Goal: Information Seeking & Learning: Learn about a topic

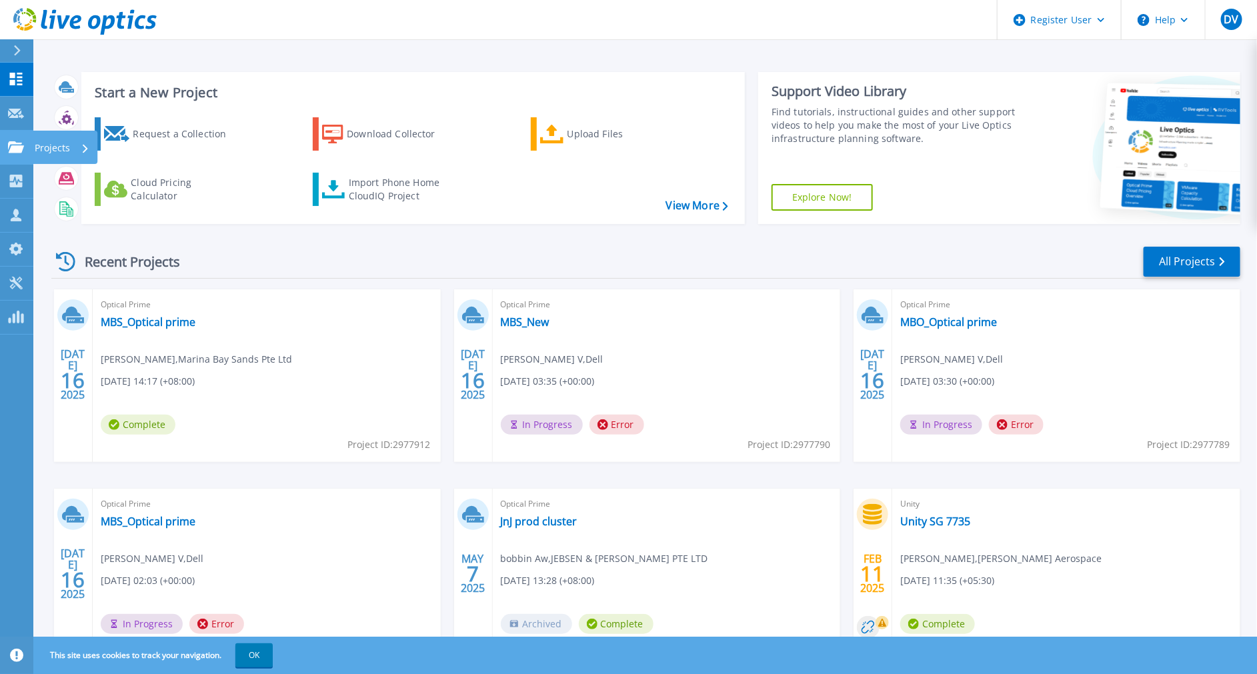
click at [18, 152] on icon at bounding box center [16, 146] width 16 height 11
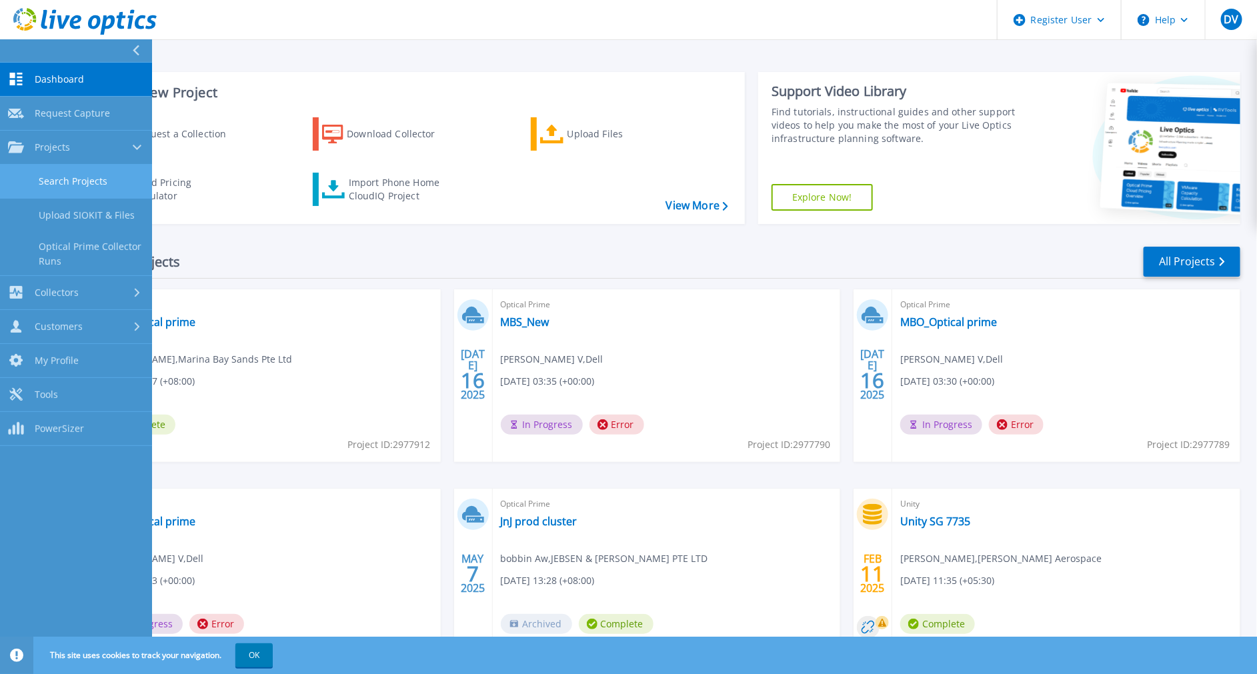
click at [32, 186] on link "Search Projects" at bounding box center [76, 182] width 152 height 34
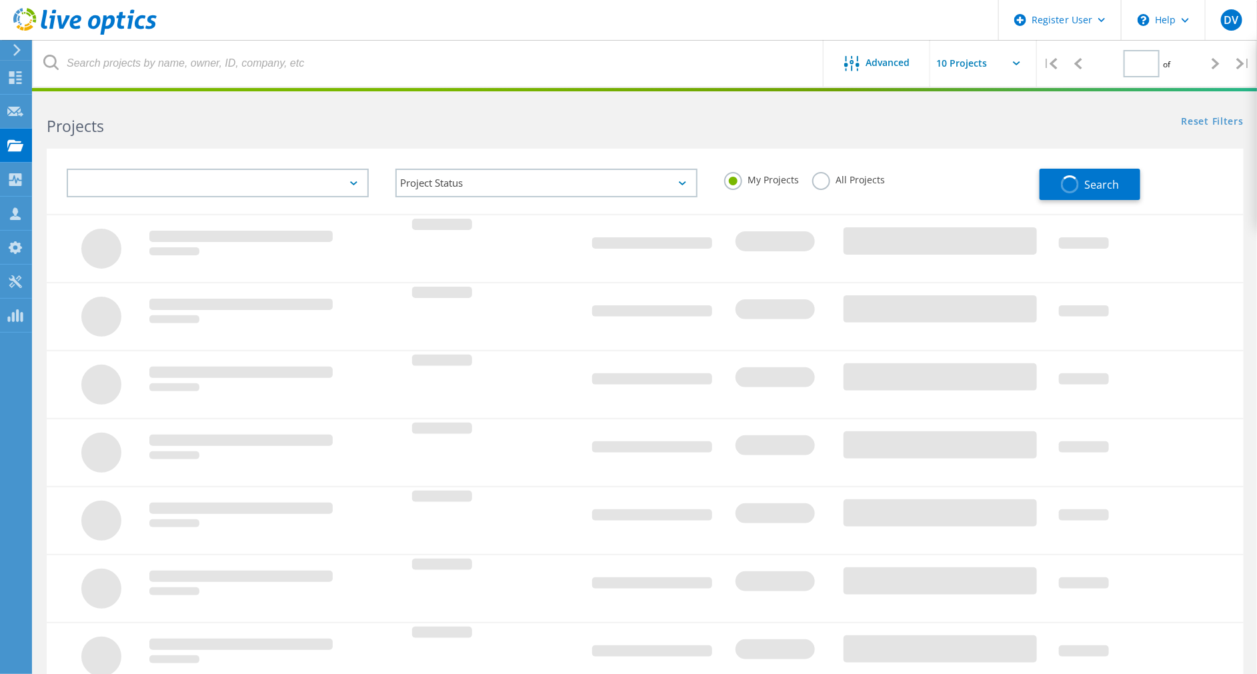
type input "1"
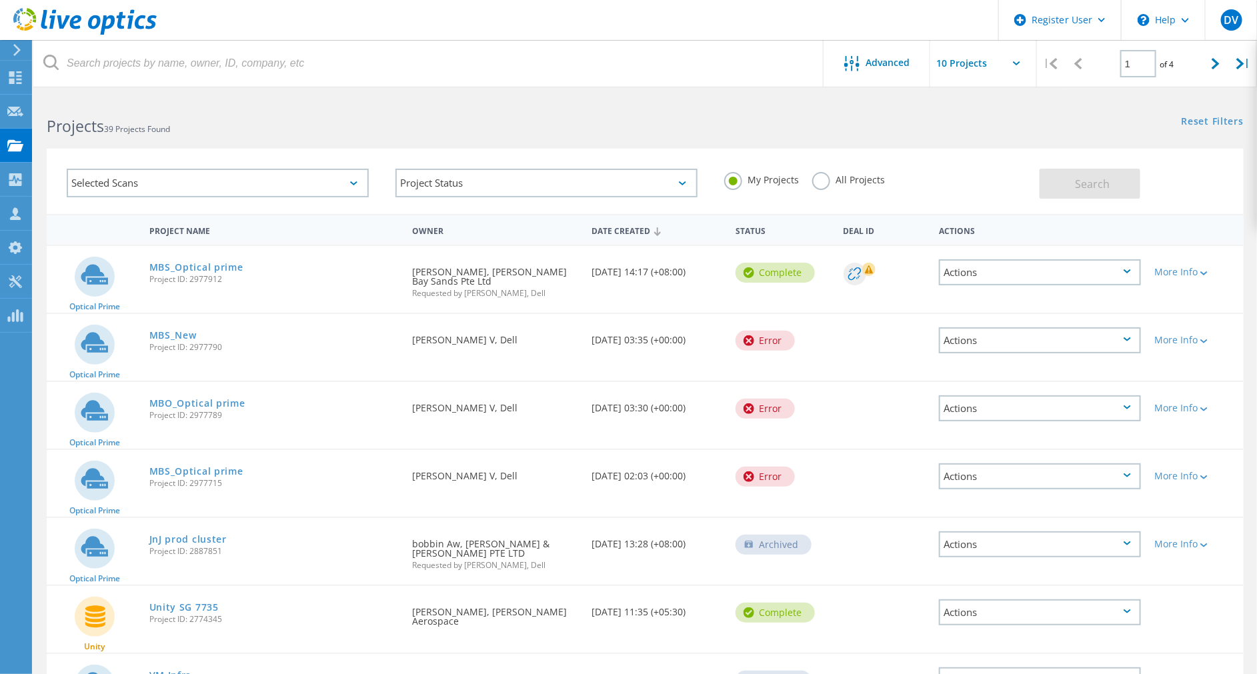
click at [348, 100] on div "Projects 39 Projects Found" at bounding box center [339, 114] width 612 height 35
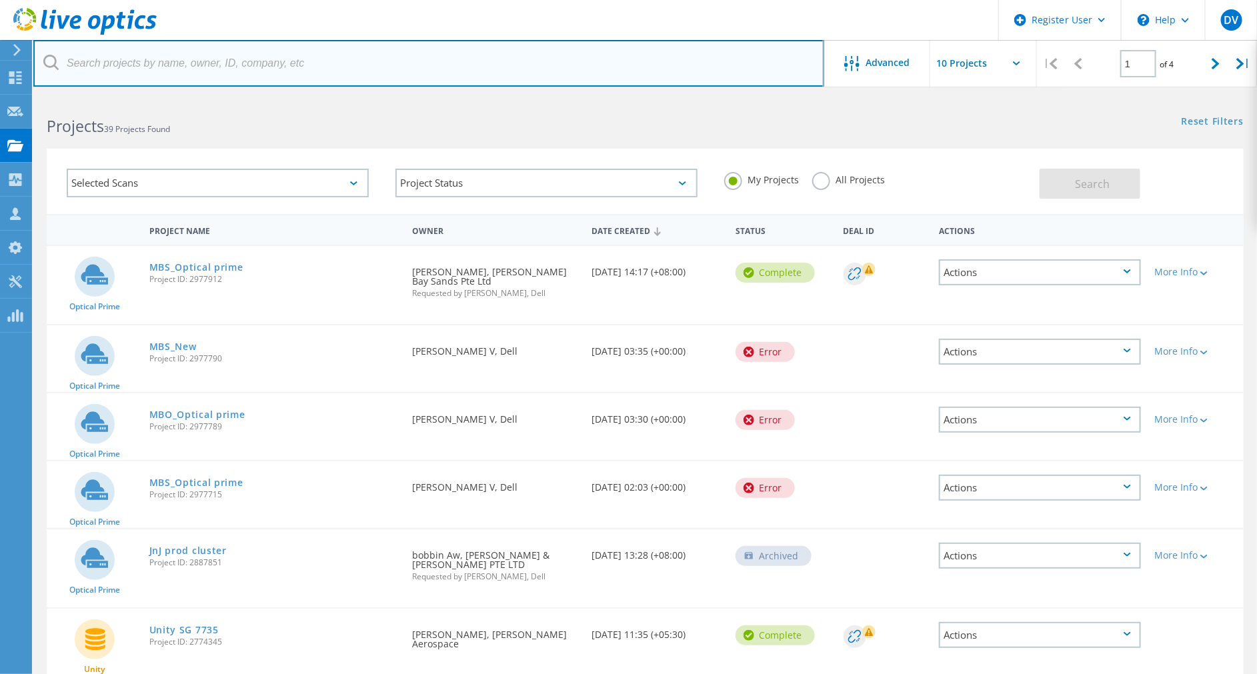
click at [348, 68] on input "text" at bounding box center [428, 63] width 791 height 47
paste input "3001785"
type input "3001785"
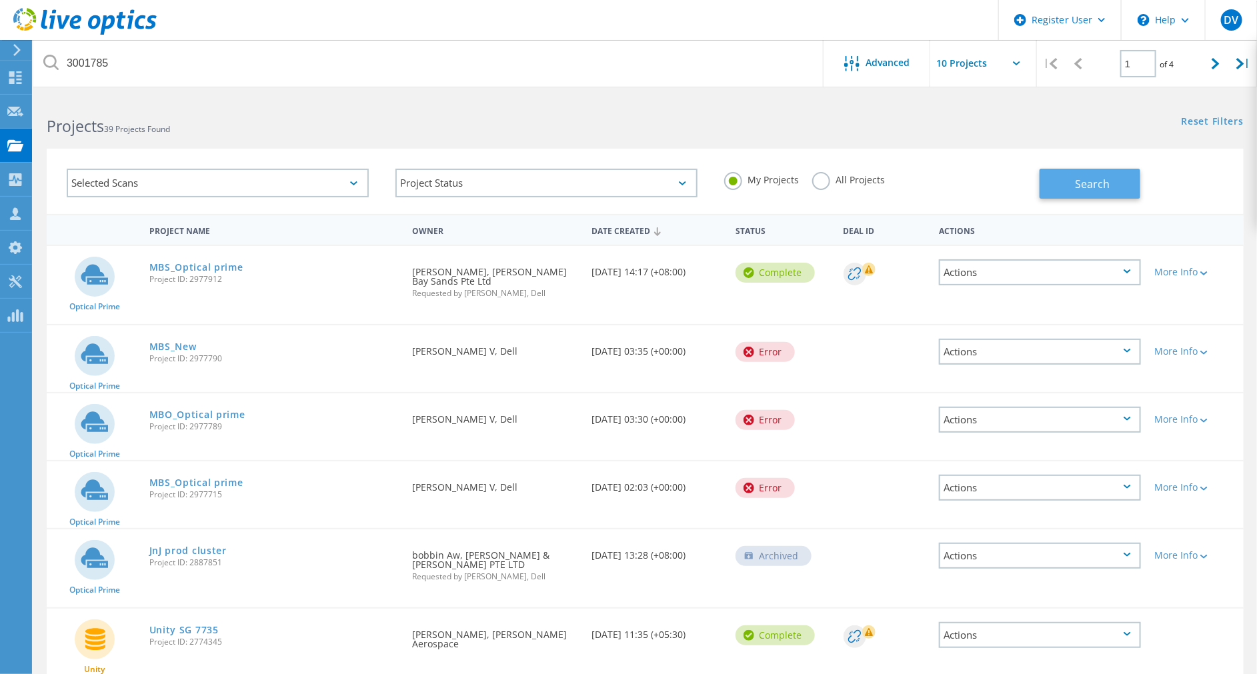
click at [1096, 169] on button "Search" at bounding box center [1090, 184] width 101 height 30
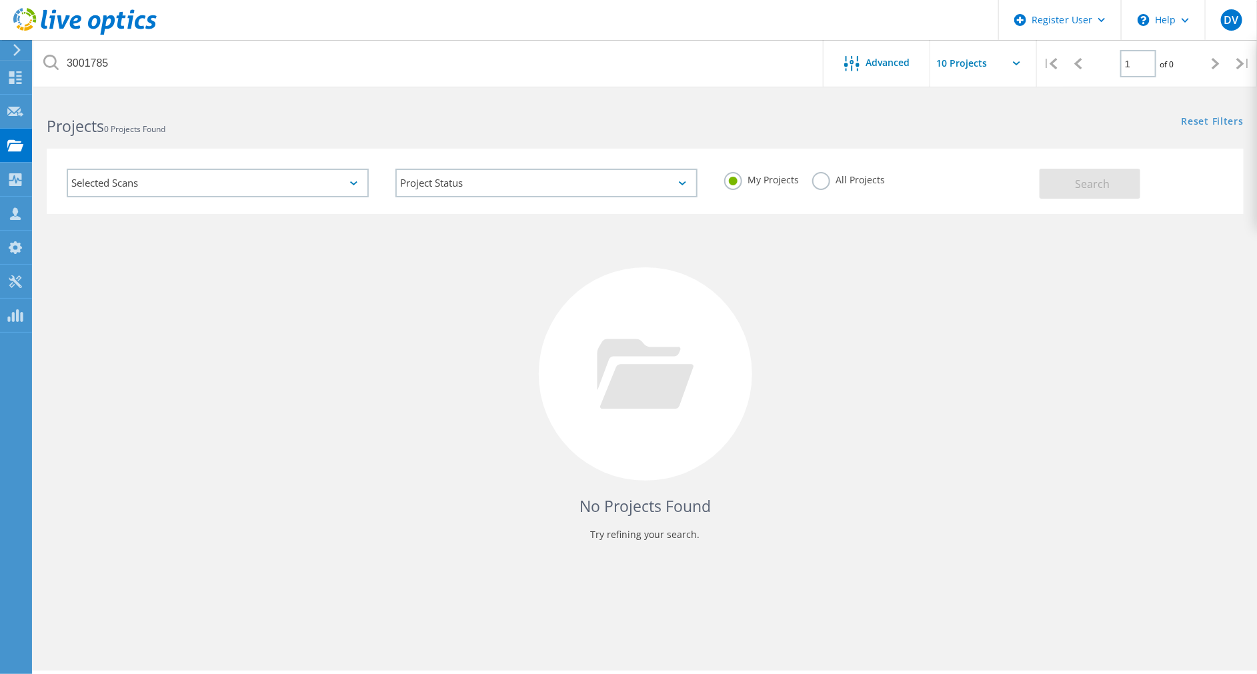
click at [830, 182] on label "All Projects" at bounding box center [848, 178] width 73 height 13
click at [0, 0] on input "All Projects" at bounding box center [0, 0] width 0 height 0
click at [1072, 191] on button "Search" at bounding box center [1090, 184] width 101 height 30
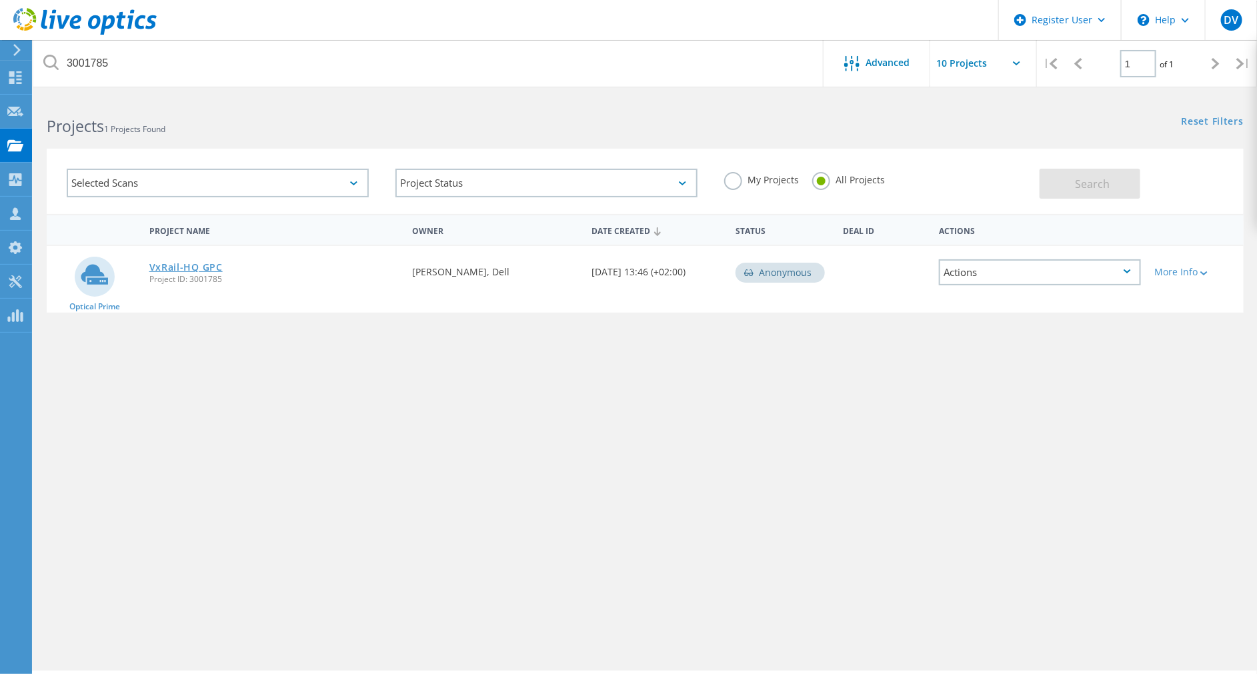
drag, startPoint x: 198, startPoint y: 270, endPoint x: 186, endPoint y: 266, distance: 12.7
click at [198, 270] on link "VxRail-HQ GPC" at bounding box center [185, 267] width 73 height 9
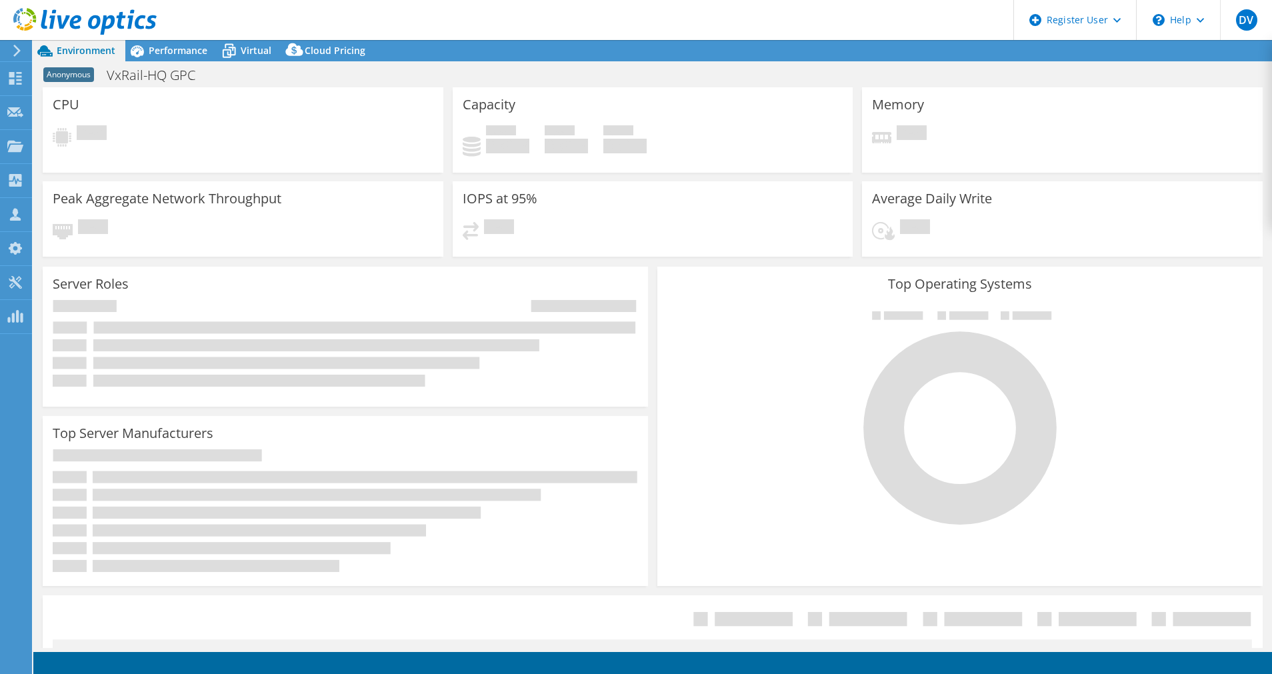
select select "[GEOGRAPHIC_DATA]"
select select "JPY"
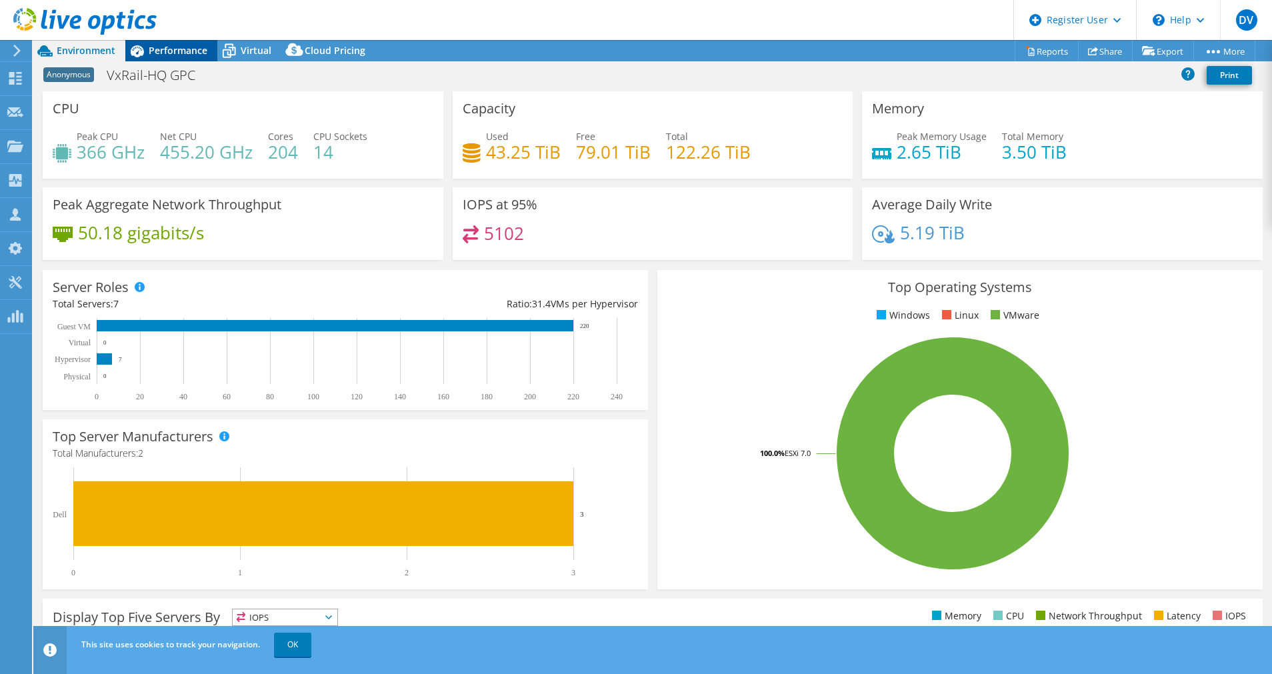
click at [173, 52] on span "Performance" at bounding box center [178, 50] width 59 height 13
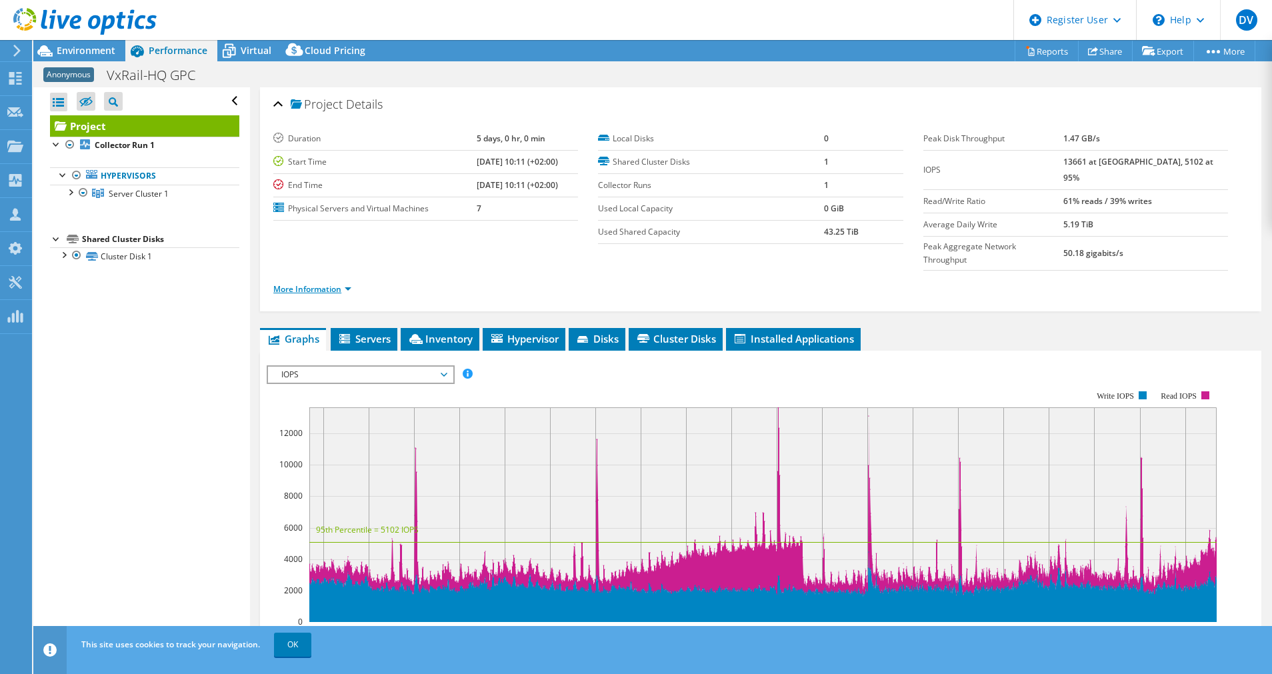
click at [330, 283] on link "More Information" at bounding box center [312, 288] width 78 height 11
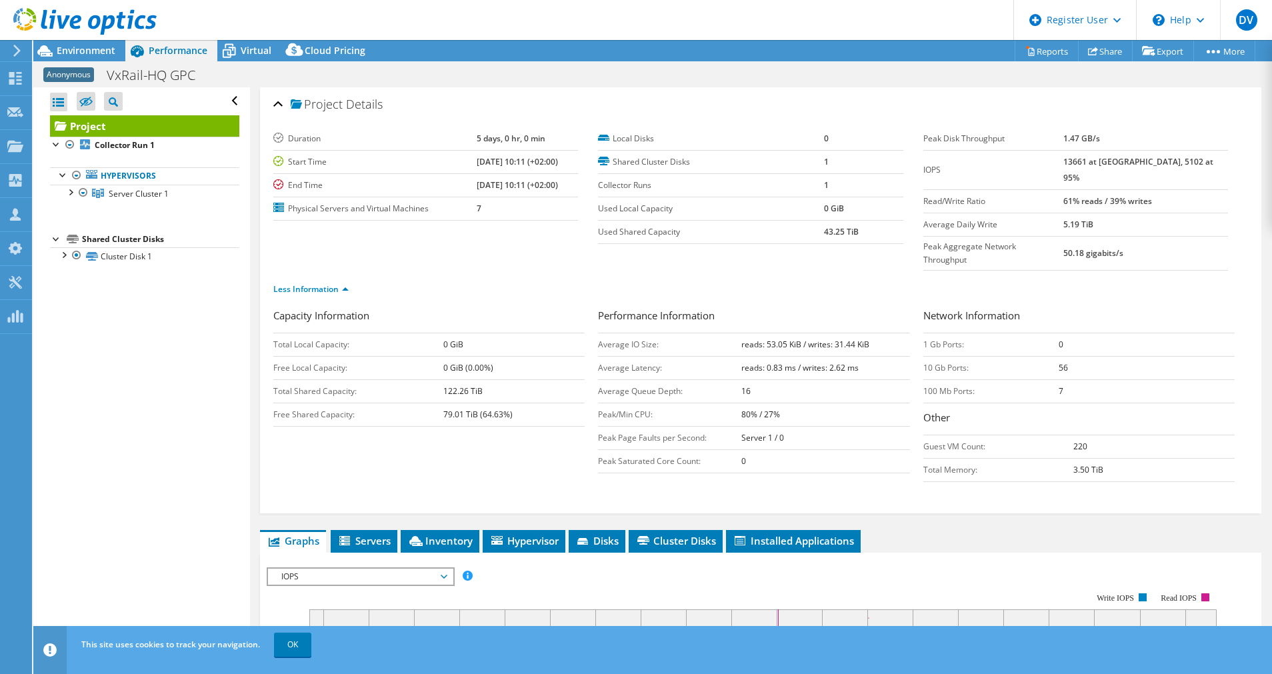
click at [1059, 362] on b "56" at bounding box center [1063, 367] width 9 height 11
drag, startPoint x: 1053, startPoint y: 338, endPoint x: 1050, endPoint y: 474, distance: 136.1
click at [1050, 474] on div "Capacity Information Total Local Capacity: 0 GiB Free Local Capacity: 0 GiB (0.…" at bounding box center [760, 409] width 975 height 202
